Goal: Submit feedback/report problem

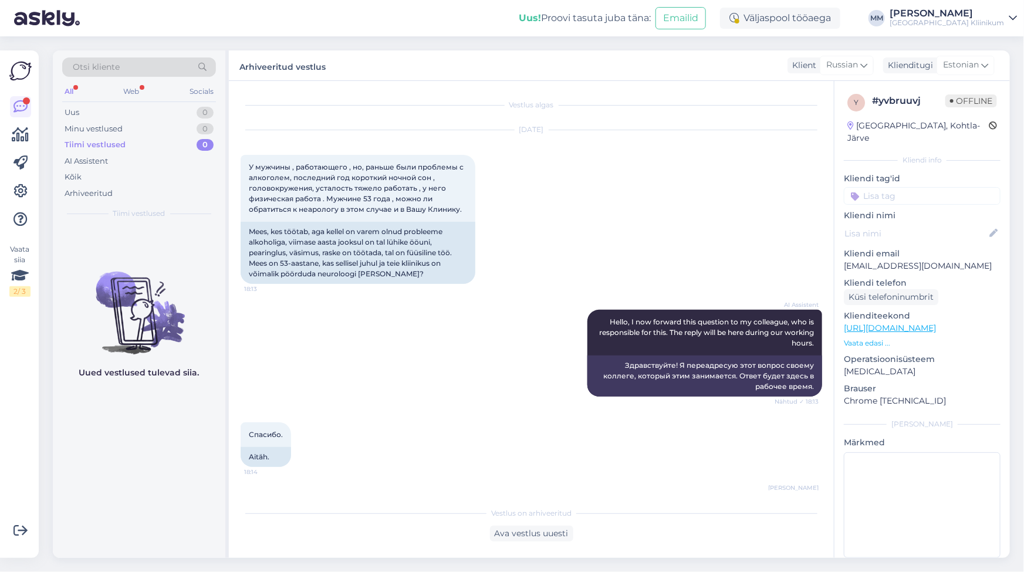
scroll to position [673, 0]
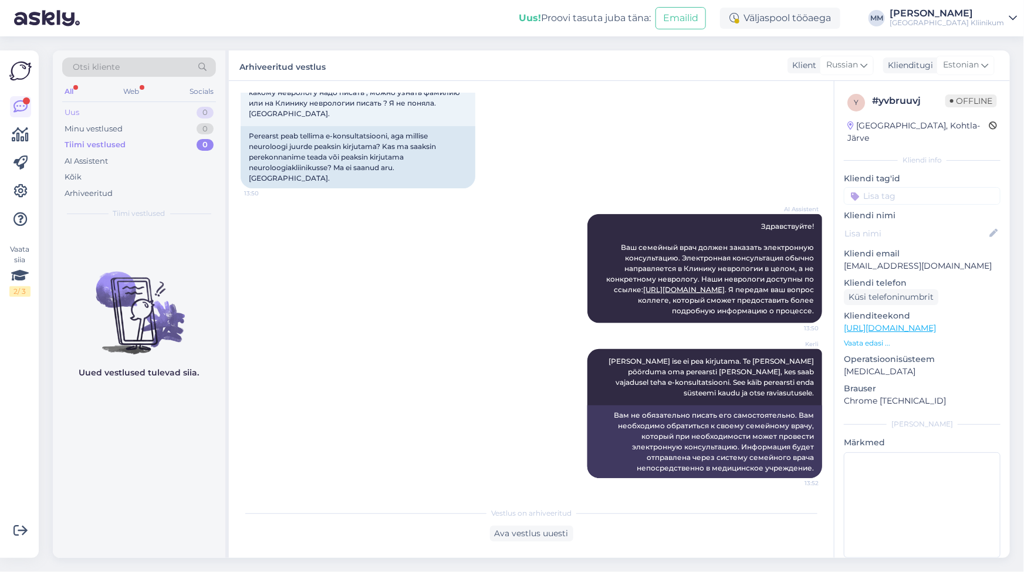
click at [78, 112] on div "Uus" at bounding box center [72, 113] width 15 height 12
click at [102, 124] on div "Minu vestlused" at bounding box center [94, 129] width 58 height 12
click at [88, 109] on div "Uus 0" at bounding box center [139, 112] width 154 height 16
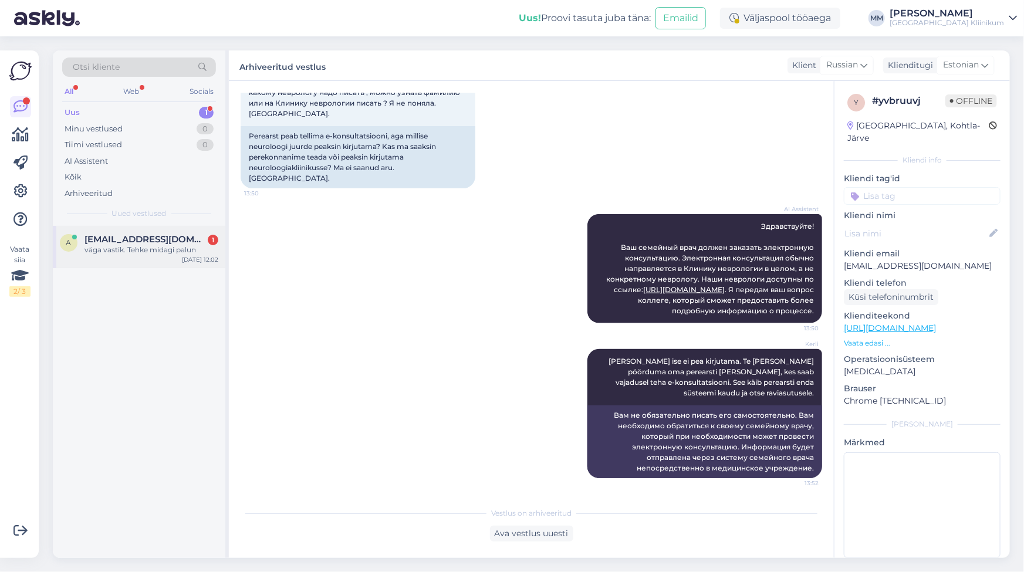
click at [141, 242] on span "[EMAIL_ADDRESS][DOMAIN_NAME]" at bounding box center [146, 239] width 122 height 11
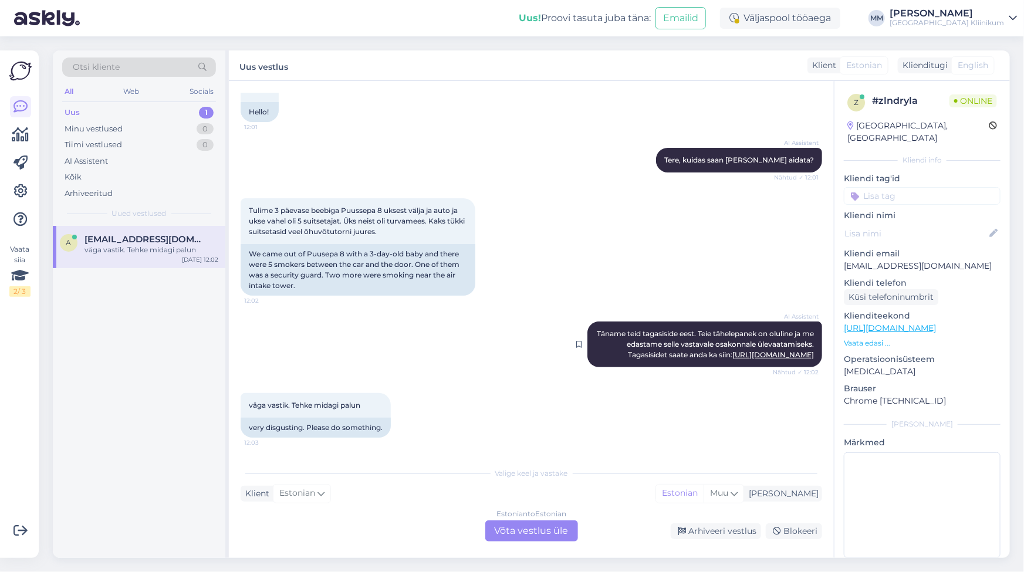
scroll to position [87, 0]
drag, startPoint x: 254, startPoint y: 200, endPoint x: 429, endPoint y: 221, distance: 176.1
click at [429, 221] on div "Tulime 3 päevase beebiga Puussepa 8 uksest välja ja auto ja ukse vahel oli 5 su…" at bounding box center [358, 221] width 235 height 46
copy span "Tulime 3 päevase beebiga Puussepa 8 uksest välja ja auto ja ukse vahel oli 5 su…"
drag, startPoint x: 593, startPoint y: 191, endPoint x: 602, endPoint y: 194, distance: 9.8
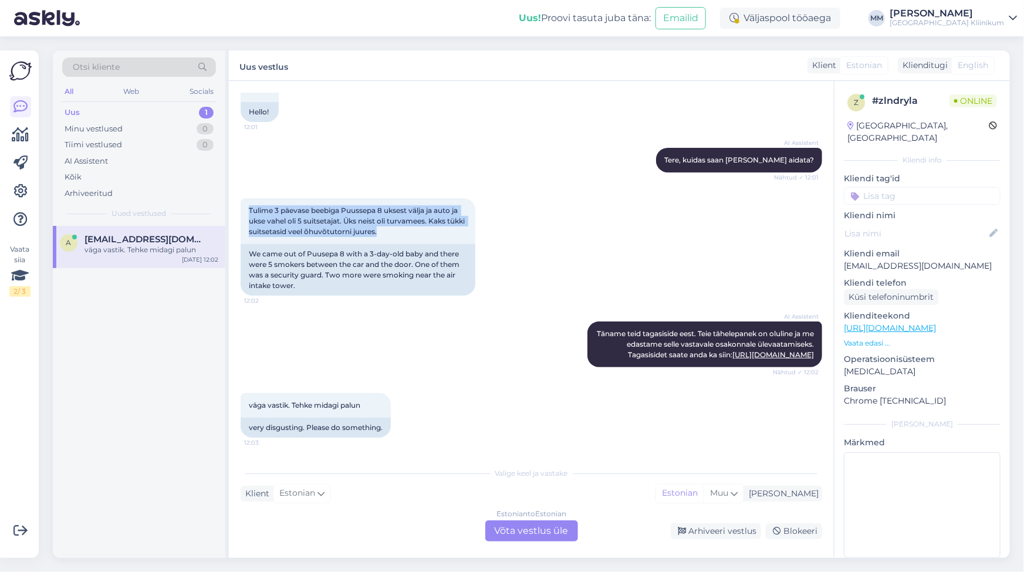
click at [593, 191] on div "Tulime 3 päevase beebiga Puussepa 8 uksest välja ja auto ja ukse vahel oli 5 su…" at bounding box center [532, 247] width 582 height 123
click at [537, 163] on div "AI Assistent [PERSON_NAME], kuidas saan [PERSON_NAME] aidata? Nähtud ✓ 12:01" at bounding box center [532, 160] width 582 height 50
drag, startPoint x: 248, startPoint y: 199, endPoint x: 453, endPoint y: 227, distance: 206.2
click at [453, 227] on div "Tulime 3 päevase beebiga Puussepa 8 uksest välja ja auto ja ukse vahel oli 5 su…" at bounding box center [358, 221] width 235 height 46
copy span "Tulime 3 päevase beebiga Puussepa 8 uksest välja ja auto ja ukse vahel oli 5 su…"
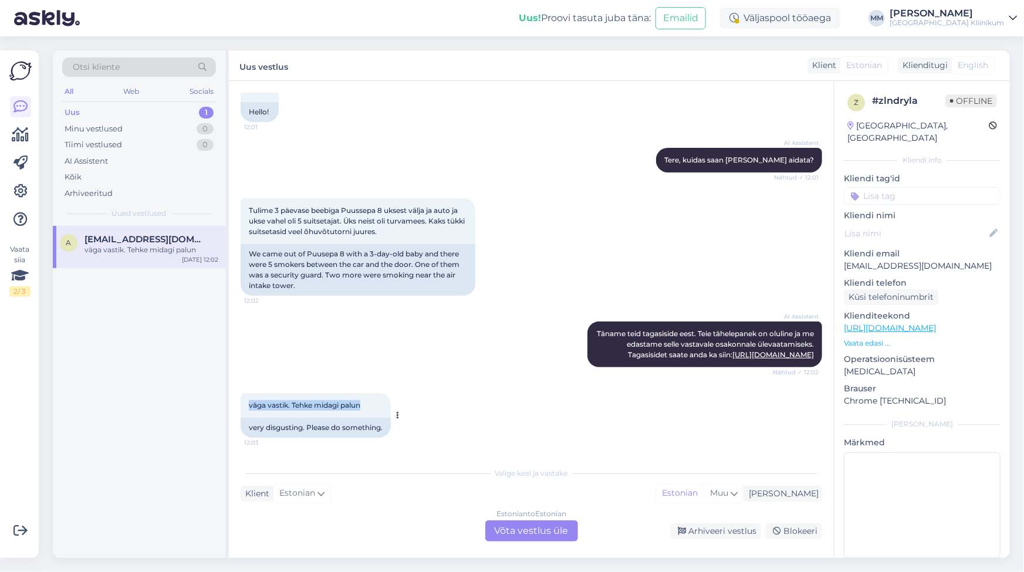
drag, startPoint x: 250, startPoint y: 406, endPoint x: 383, endPoint y: 404, distance: 133.9
click at [383, 404] on div "väga vastik. Tehke midagi palun 12:03" at bounding box center [316, 405] width 150 height 25
copy span "väga vastik. Tehke midagi palun"
click at [152, 387] on div "a [EMAIL_ADDRESS][DOMAIN_NAME] väga vastik. Tehke midagi palun [DATE] 12:02" at bounding box center [139, 392] width 173 height 332
